Goal: Check status

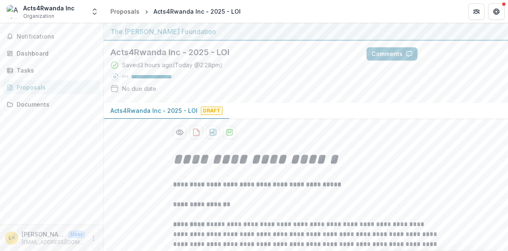
scroll to position [1202, 0]
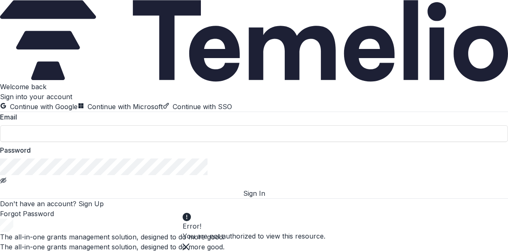
drag, startPoint x: 335, startPoint y: 225, endPoint x: 333, endPoint y: 221, distance: 4.3
click at [189, 243] on icon "Close" at bounding box center [186, 246] width 7 height 7
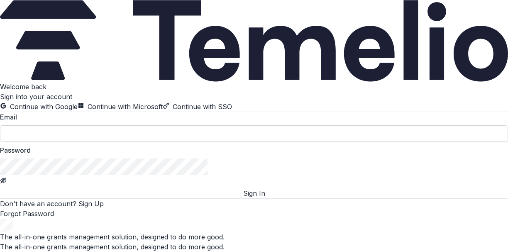
click at [170, 142] on input at bounding box center [254, 133] width 508 height 17
type input "**********"
click at [228, 198] on button "Sign In" at bounding box center [254, 193] width 508 height 10
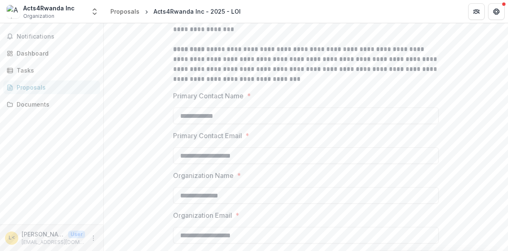
scroll to position [249, 0]
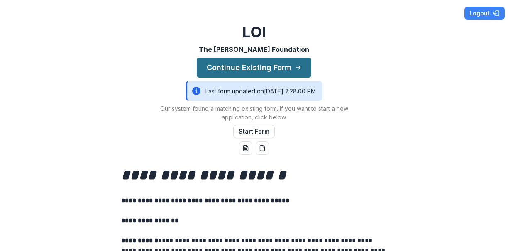
click at [253, 68] on button "Continue Existing Form" at bounding box center [254, 68] width 114 height 20
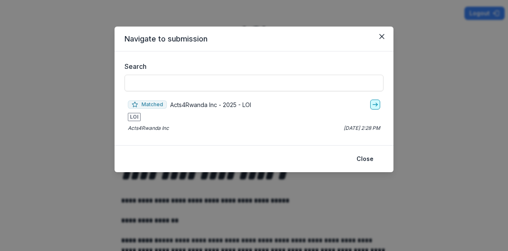
click at [372, 104] on icon "go-to" at bounding box center [375, 104] width 7 height 7
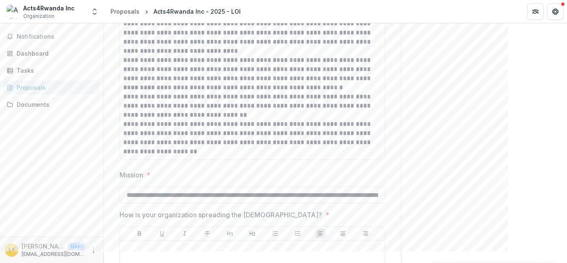
scroll to position [1203, 0]
